Goal: Transaction & Acquisition: Purchase product/service

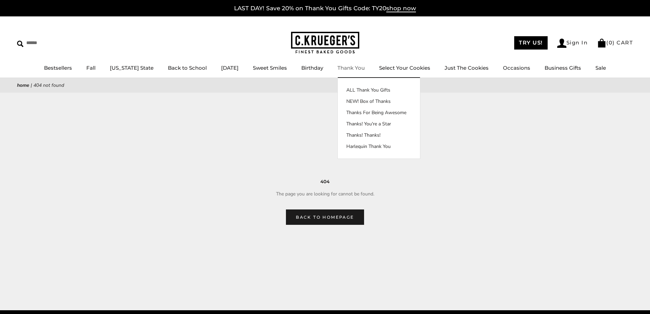
click at [360, 67] on link "Thank You" at bounding box center [351, 68] width 27 height 6
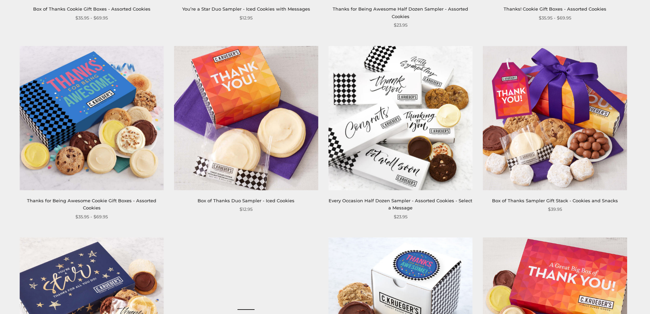
scroll to position [307, 0]
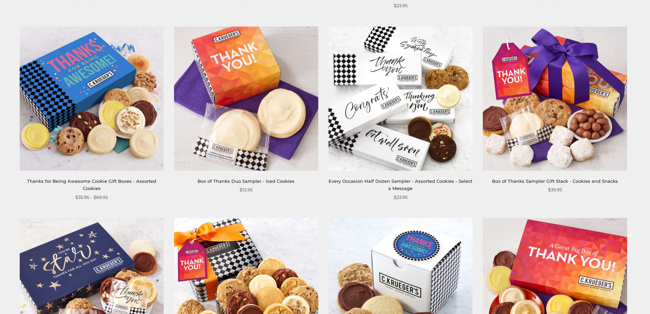
click at [284, 179] on link "Box of Thanks Duo Sampler - Iced Cookies" at bounding box center [246, 180] width 97 height 5
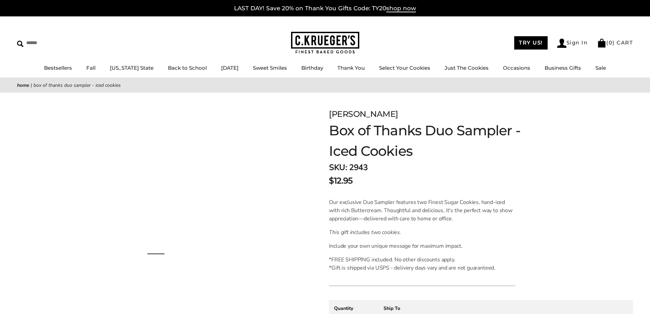
click at [292, 180] on img at bounding box center [156, 248] width 292 height 280
